Goal: Task Accomplishment & Management: Manage account settings

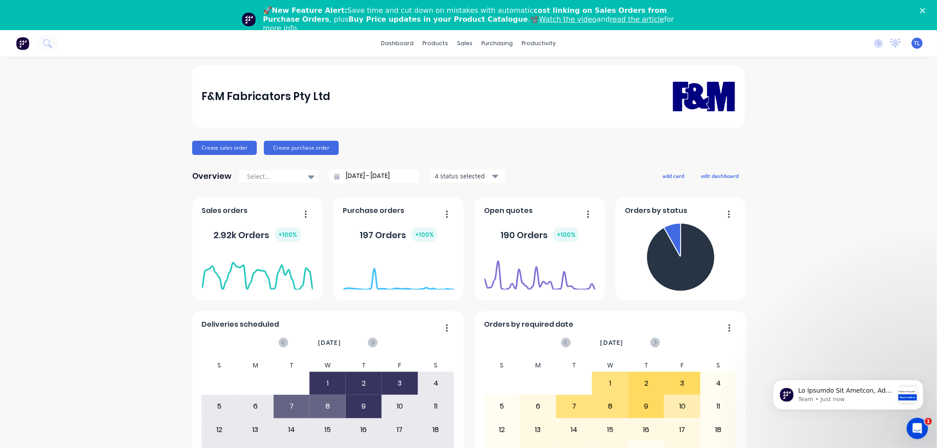
click at [925, 10] on icon "Close" at bounding box center [922, 10] width 5 height 5
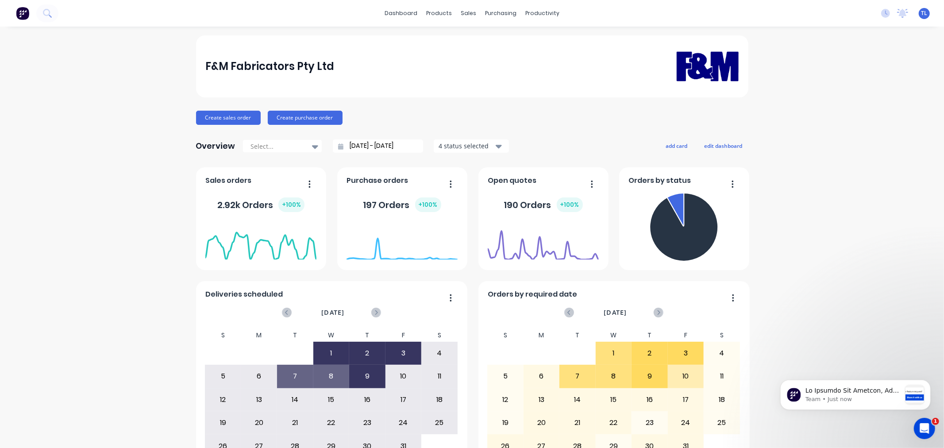
click at [922, 13] on span "TL" at bounding box center [925, 13] width 6 height 8
click at [837, 108] on div "Sign out" at bounding box center [849, 111] width 24 height 8
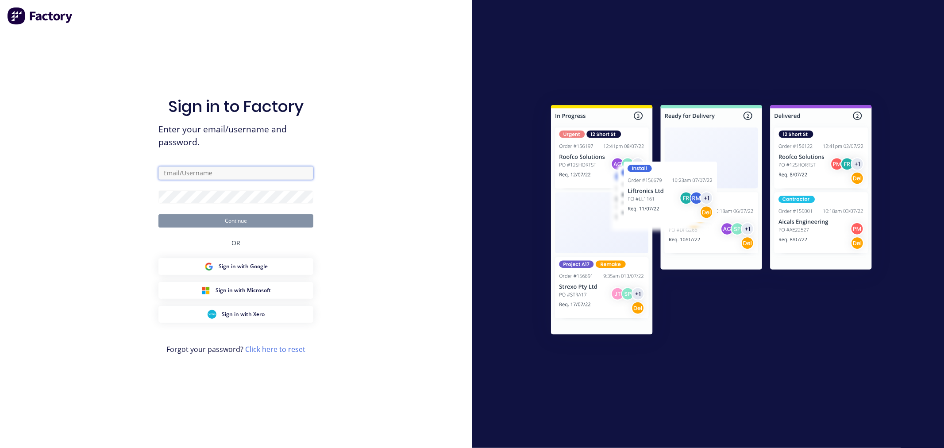
click at [198, 174] on input "text" at bounding box center [235, 172] width 155 height 13
type input "[PERSON_NAME][EMAIL_ADDRESS][DOMAIN_NAME]"
click at [232, 223] on button "Continue" at bounding box center [235, 220] width 155 height 13
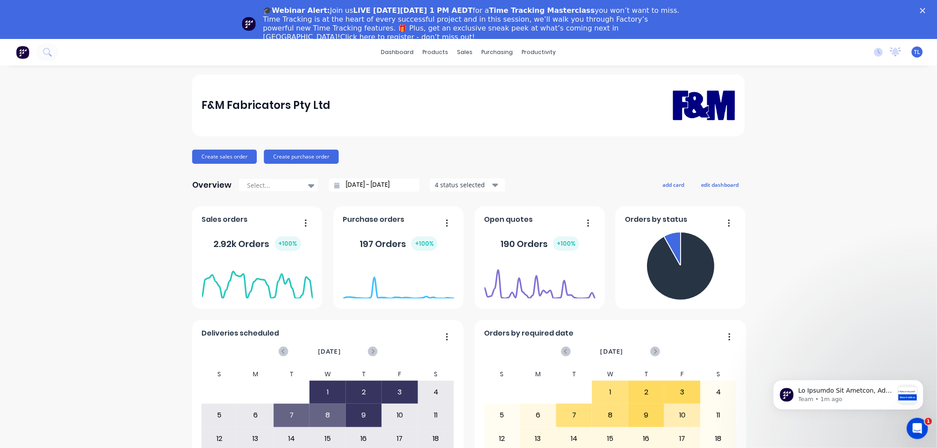
click at [914, 50] on span "TL" at bounding box center [917, 52] width 6 height 8
click at [836, 151] on div "Sign out" at bounding box center [841, 150] width 24 height 8
